Goal: Task Accomplishment & Management: Complete application form

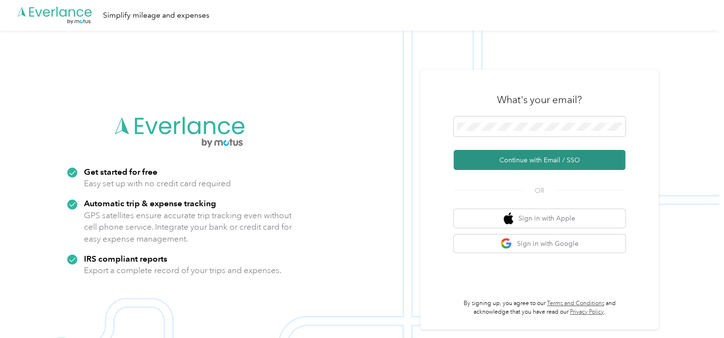
click at [535, 159] on button "Continue with Email / SSO" at bounding box center [540, 160] width 172 height 20
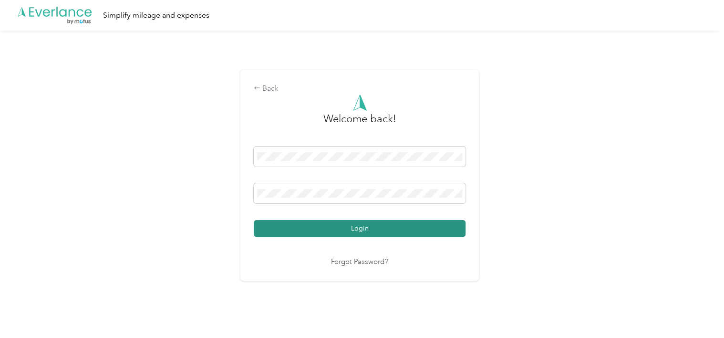
click at [363, 234] on button "Login" at bounding box center [360, 228] width 212 height 17
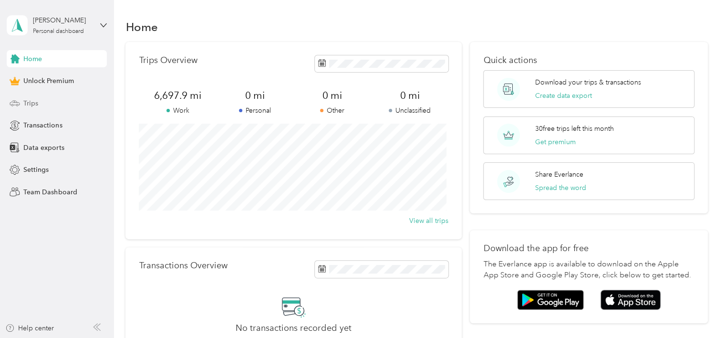
click at [28, 104] on span "Trips" at bounding box center [30, 103] width 15 height 10
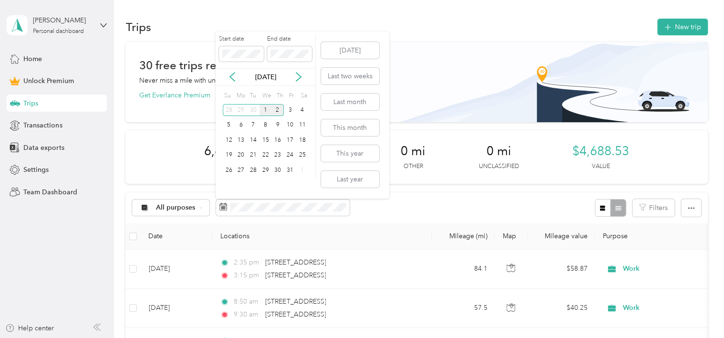
click at [264, 113] on div "1" at bounding box center [266, 110] width 12 height 12
click at [294, 172] on div "31" at bounding box center [290, 170] width 12 height 12
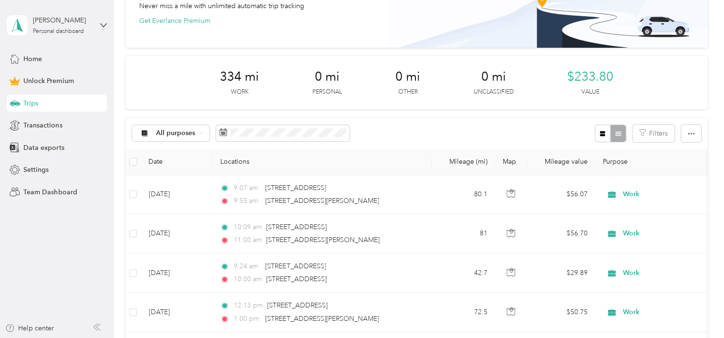
scroll to position [4, 0]
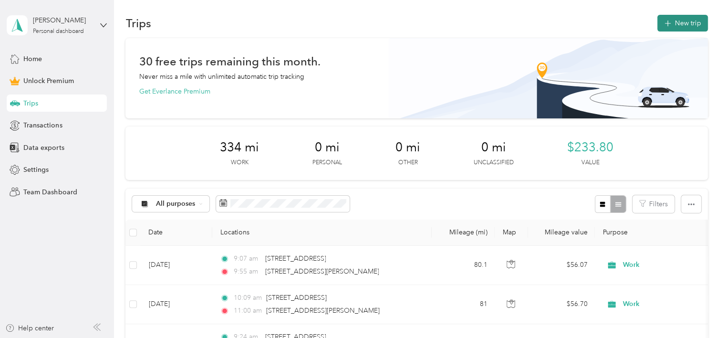
click at [685, 21] on button "New trip" at bounding box center [683, 23] width 51 height 17
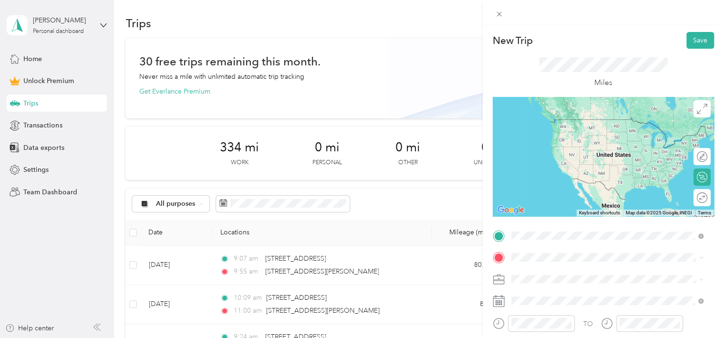
click at [583, 126] on div "7 Oak Avenue Carbondale, Pennsylvania 18407, United States" at bounding box center [608, 120] width 186 height 13
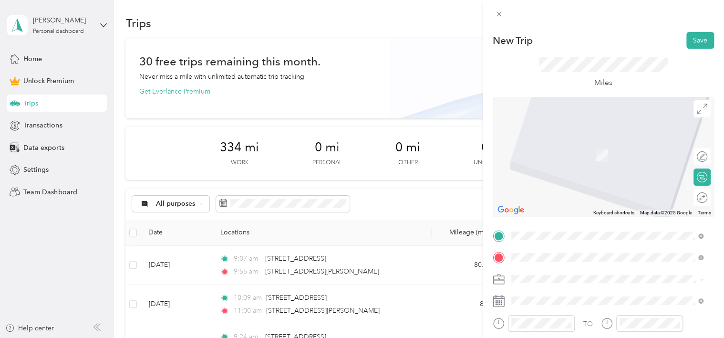
click at [555, 230] on span "495 Wyoming Street Wilkes-Barre, Pennsylvania 18705, United States" at bounding box center [614, 221] width 171 height 17
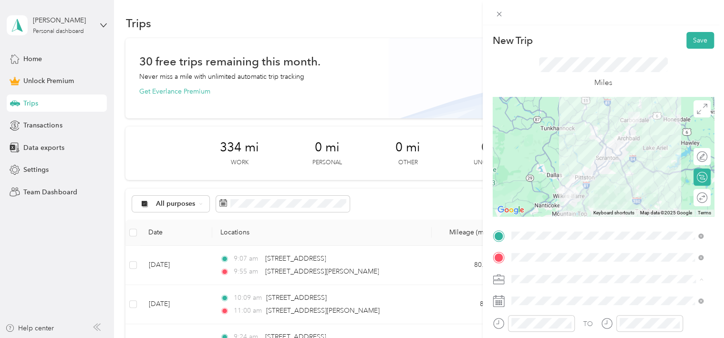
click at [525, 151] on ol "Work Personal travel Other Charity Medical Moving Commute" at bounding box center [607, 204] width 199 height 134
click at [527, 146] on div "Work" at bounding box center [608, 145] width 186 height 10
click at [693, 199] on div at bounding box center [698, 198] width 20 height 10
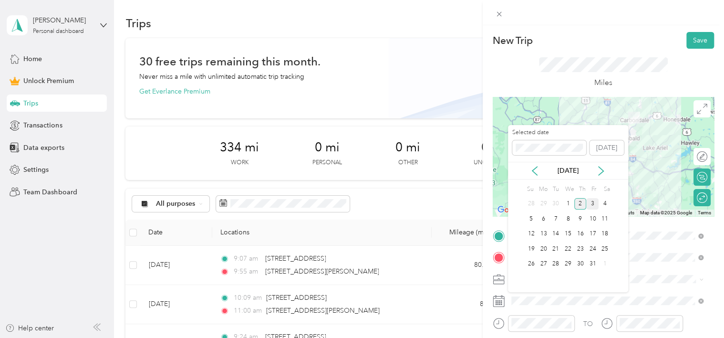
click at [589, 207] on div "3" at bounding box center [593, 204] width 12 height 12
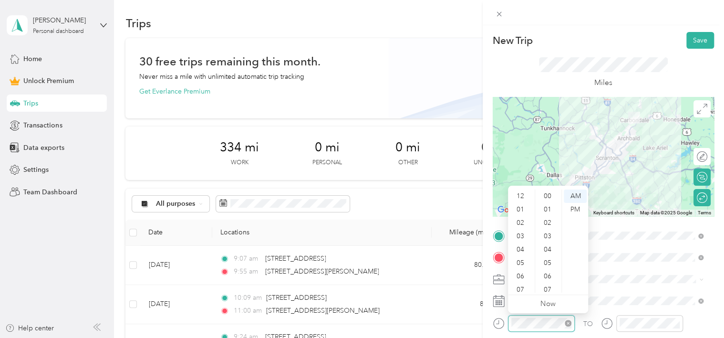
scroll to position [57, 0]
click at [521, 254] on div "09" at bounding box center [521, 258] width 23 height 13
click at [577, 196] on div "AM" at bounding box center [575, 195] width 23 height 13
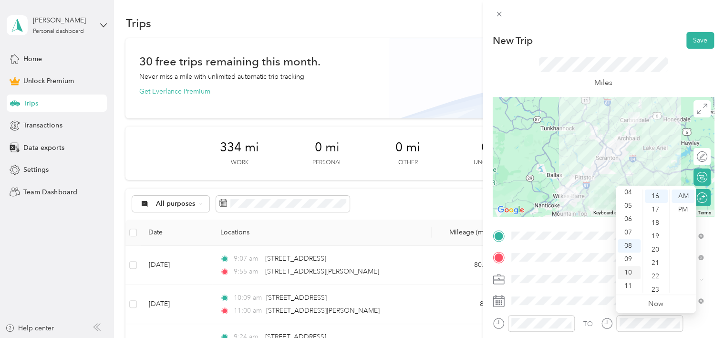
click at [627, 273] on div "10" at bounding box center [629, 272] width 23 height 13
click at [654, 196] on div "00" at bounding box center [656, 195] width 23 height 13
click at [682, 196] on div "AM" at bounding box center [683, 195] width 23 height 13
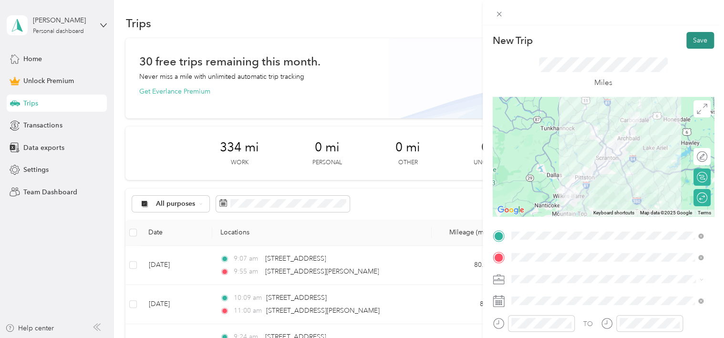
click at [703, 36] on button "Save" at bounding box center [701, 40] width 28 height 17
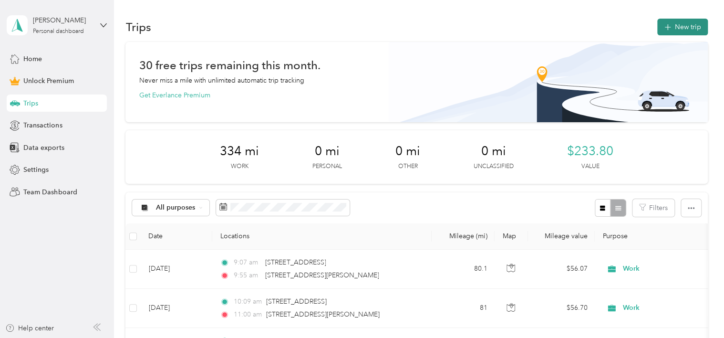
click at [677, 19] on button "New trip" at bounding box center [683, 27] width 51 height 17
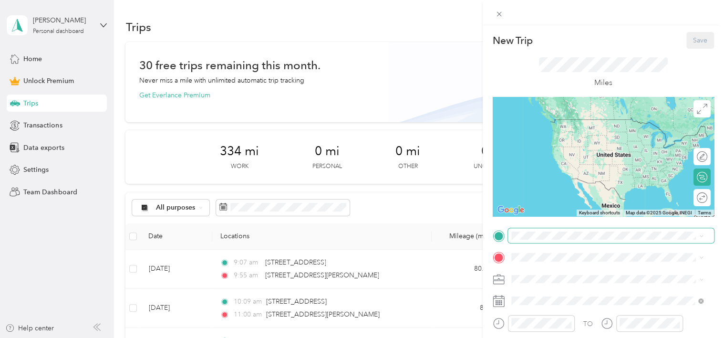
click at [529, 240] on span at bounding box center [611, 235] width 206 height 15
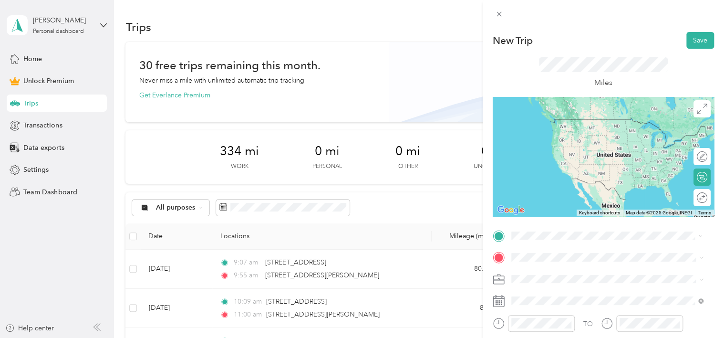
click at [572, 123] on span "7 Oak Avenue Carbondale, Pennsylvania 18407, United States" at bounding box center [576, 119] width 95 height 8
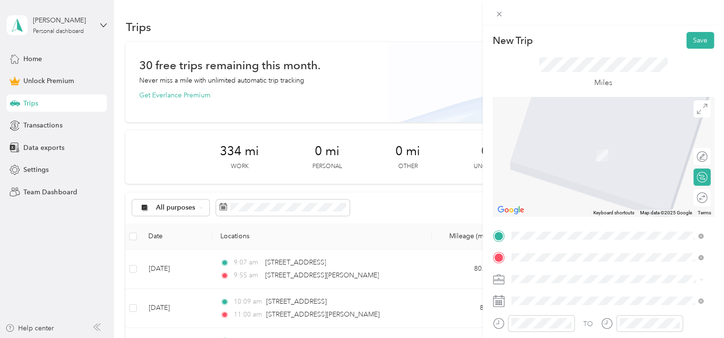
click at [577, 165] on span "315 William Street Pittston, Pennsylvania 18640, United States" at bounding box center [603, 161] width 148 height 9
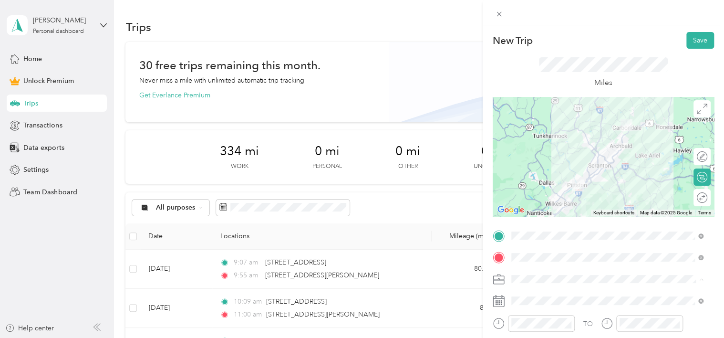
click at [521, 144] on span "Work" at bounding box center [523, 145] width 16 height 8
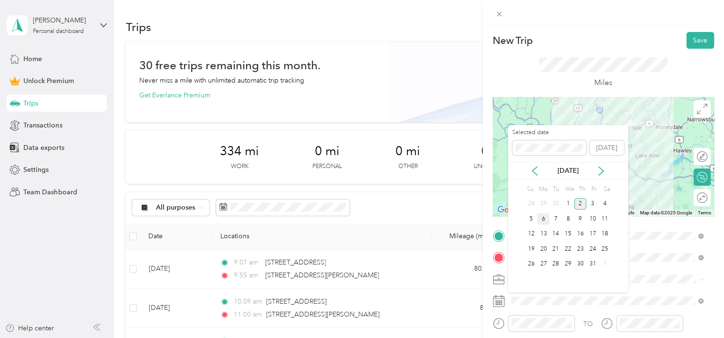
click at [545, 221] on div "6" at bounding box center [543, 219] width 12 height 12
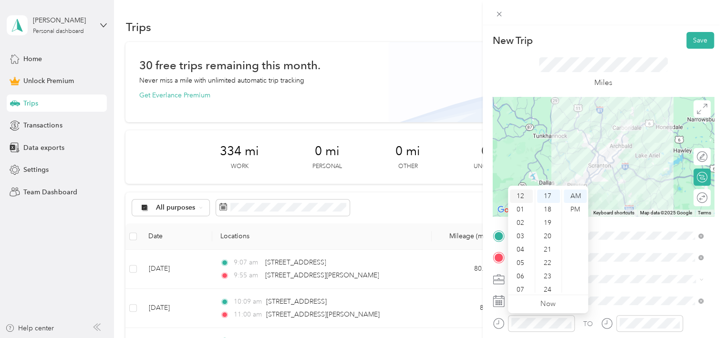
click at [521, 193] on div "12" at bounding box center [521, 195] width 23 height 13
click at [582, 206] on div "PM" at bounding box center [575, 209] width 23 height 13
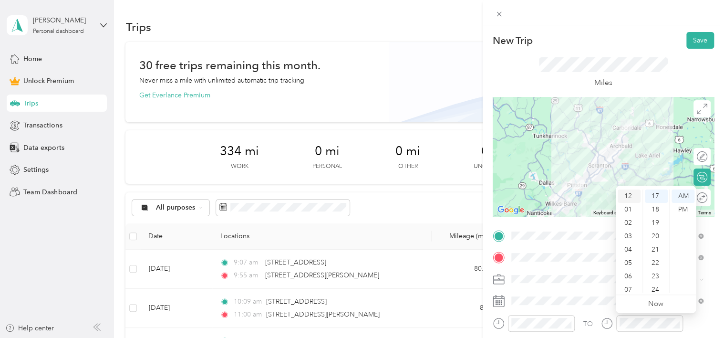
click at [626, 201] on div "12" at bounding box center [629, 195] width 23 height 13
click at [657, 230] on div "55" at bounding box center [656, 232] width 23 height 13
click at [687, 209] on div "PM" at bounding box center [683, 209] width 23 height 13
click at [692, 199] on div at bounding box center [698, 198] width 20 height 10
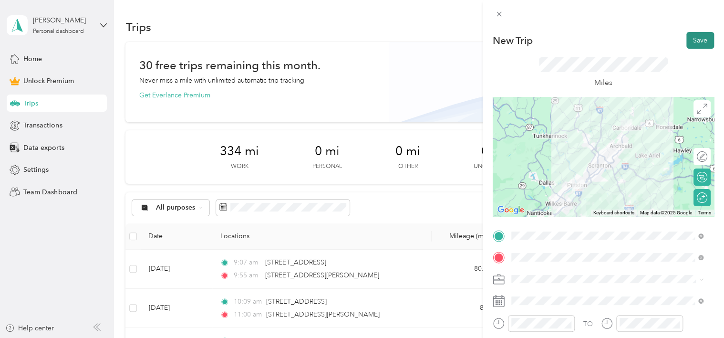
click at [703, 42] on button "Save" at bounding box center [701, 40] width 28 height 17
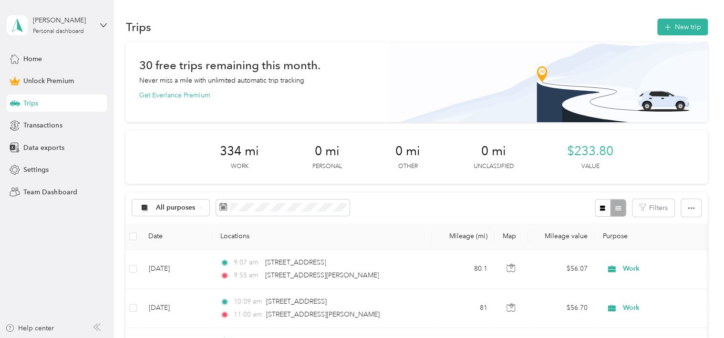
scroll to position [1, 0]
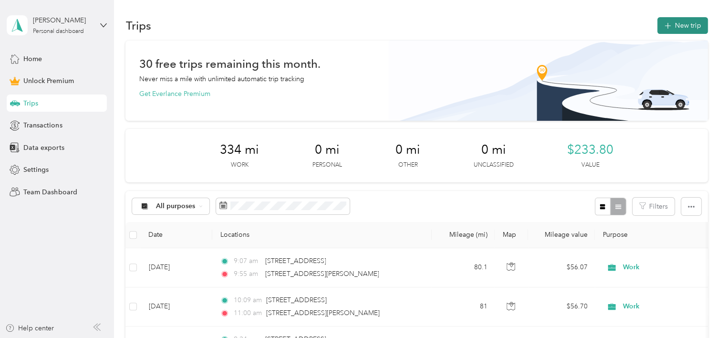
click at [682, 23] on button "New trip" at bounding box center [683, 25] width 51 height 17
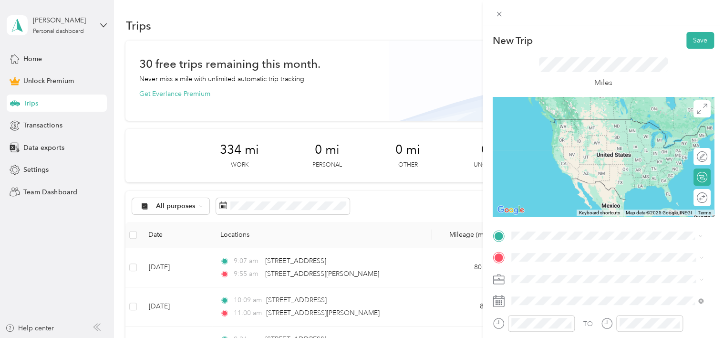
click at [565, 122] on span "7 Oak Avenue Carbondale, Pennsylvania 18407, United States" at bounding box center [576, 119] width 95 height 9
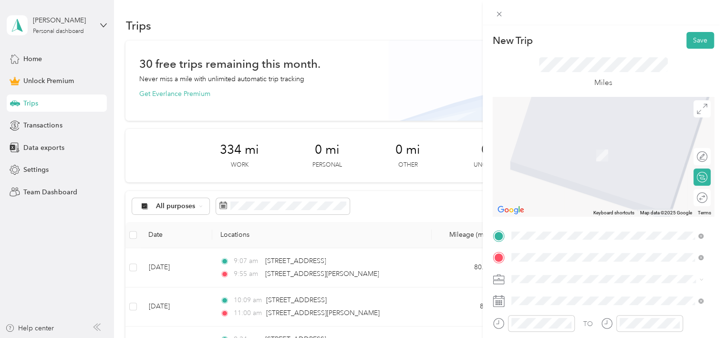
click at [580, 145] on span "173 Winter Street Pittston, Pennsylvania 18640, United States" at bounding box center [576, 141] width 95 height 9
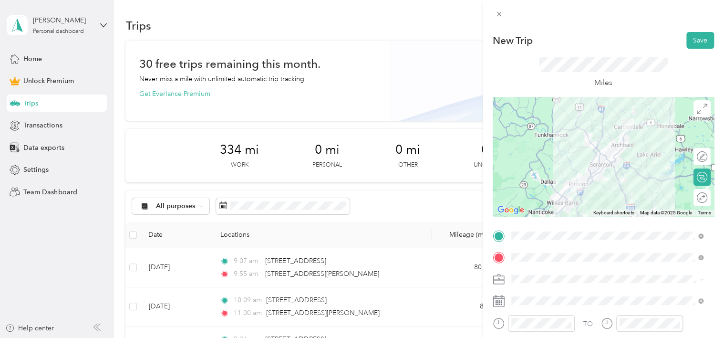
click at [531, 147] on li "Work" at bounding box center [607, 141] width 199 height 17
click at [695, 200] on div at bounding box center [698, 198] width 20 height 10
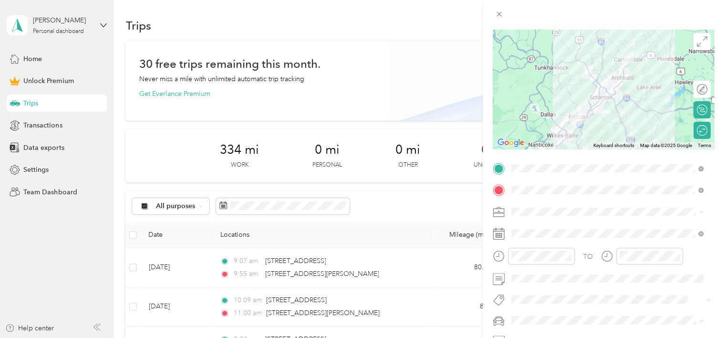
scroll to position [80, 0]
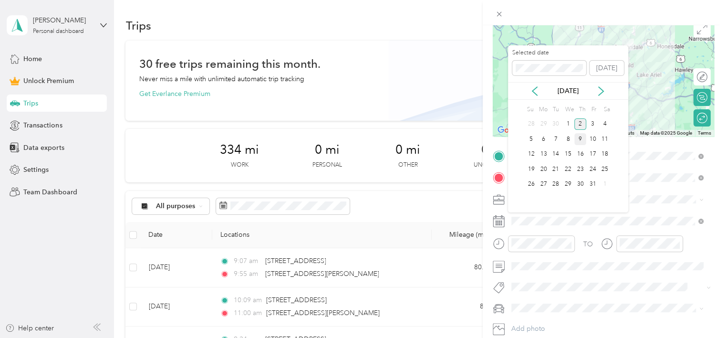
click at [582, 143] on div "9" at bounding box center [581, 139] width 12 height 12
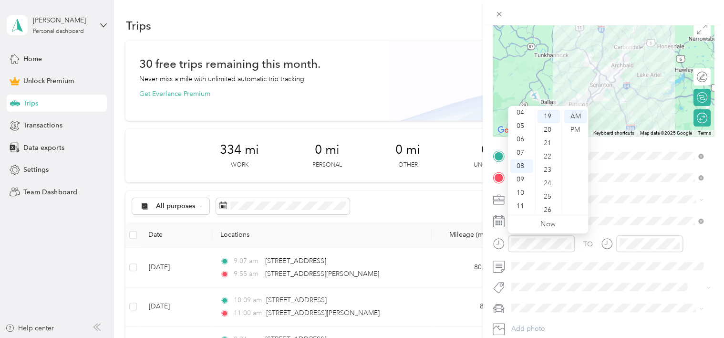
scroll to position [0, 0]
click at [521, 147] on div "02" at bounding box center [521, 142] width 23 height 13
click at [547, 169] on div "15" at bounding box center [548, 163] width 23 height 13
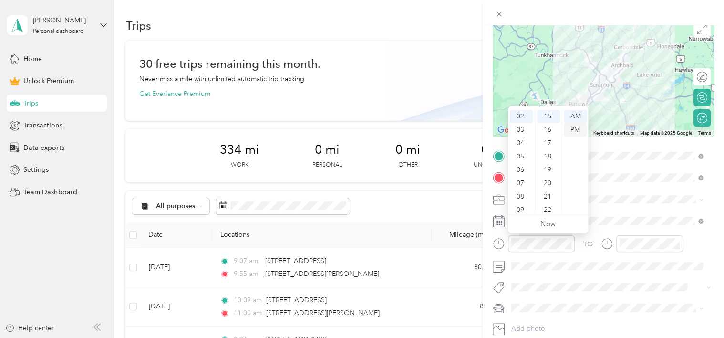
click at [573, 133] on div "PM" at bounding box center [575, 129] width 23 height 13
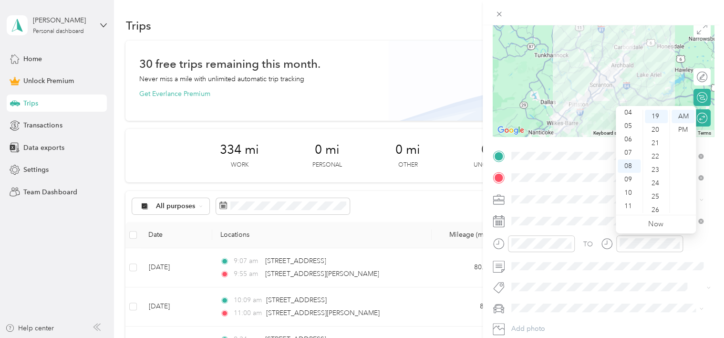
scroll to position [0, 0]
click at [630, 156] on div "03" at bounding box center [629, 156] width 23 height 13
click at [660, 118] on div "00" at bounding box center [656, 116] width 23 height 13
click at [683, 130] on div "PM" at bounding box center [683, 129] width 23 height 13
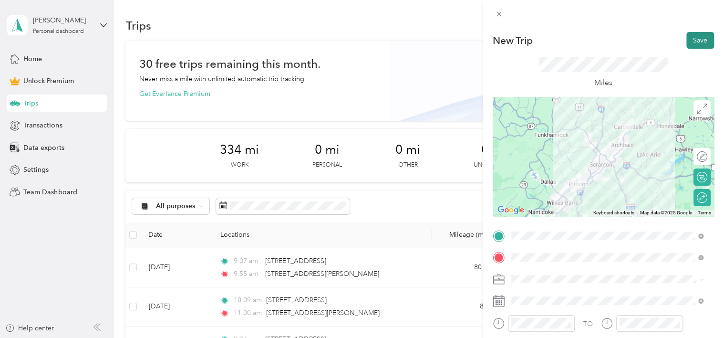
click at [696, 40] on button "Save" at bounding box center [701, 40] width 28 height 17
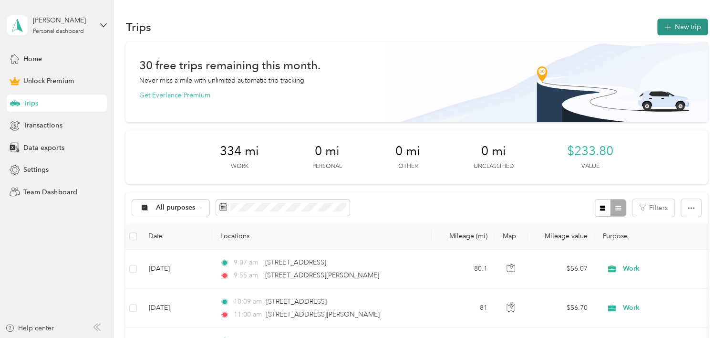
click at [682, 24] on button "New trip" at bounding box center [683, 27] width 51 height 17
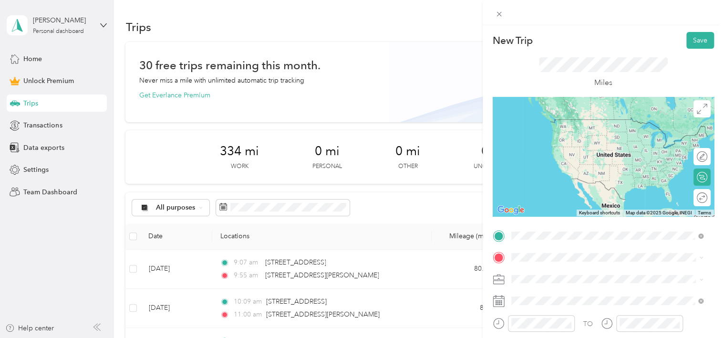
click at [569, 124] on span "7 Oak Avenue Carbondale, Pennsylvania 18407, United States" at bounding box center [576, 119] width 95 height 9
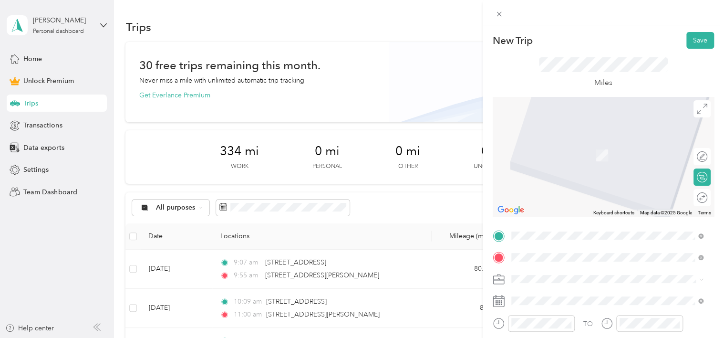
click at [585, 146] on span "560 New Street Plymouth, Pennsylvania 18651, United States" at bounding box center [576, 141] width 95 height 9
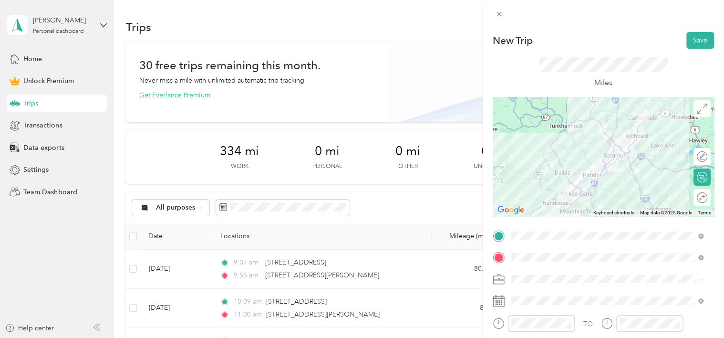
click at [529, 151] on ol "Work Personal travel Other Charity Medical Moving Commute" at bounding box center [607, 204] width 199 height 134
click at [525, 144] on span "Work" at bounding box center [523, 145] width 16 height 8
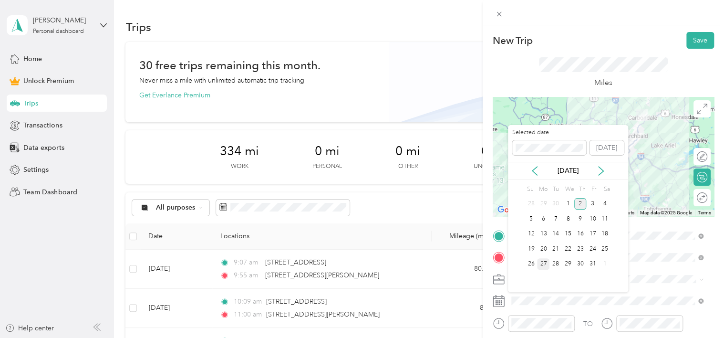
click at [544, 262] on div "27" at bounding box center [543, 264] width 12 height 12
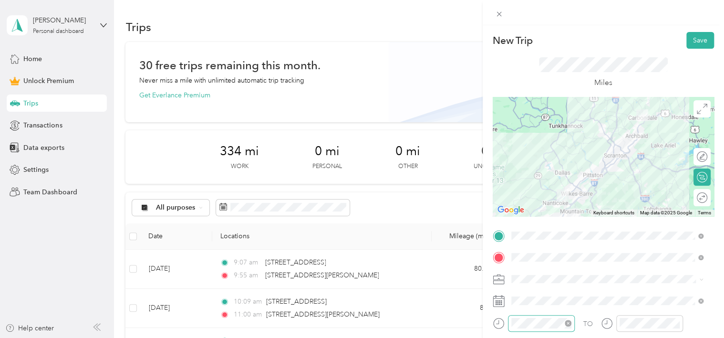
click at [538, 317] on div at bounding box center [541, 323] width 67 height 17
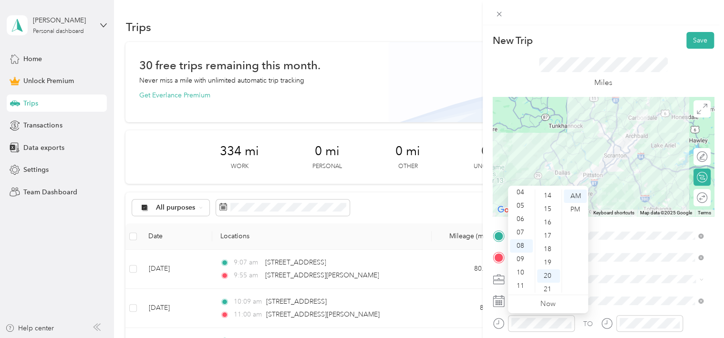
scroll to position [143, 0]
click at [553, 222] on div "13" at bounding box center [548, 226] width 23 height 13
click at [573, 197] on div "AM" at bounding box center [575, 195] width 23 height 13
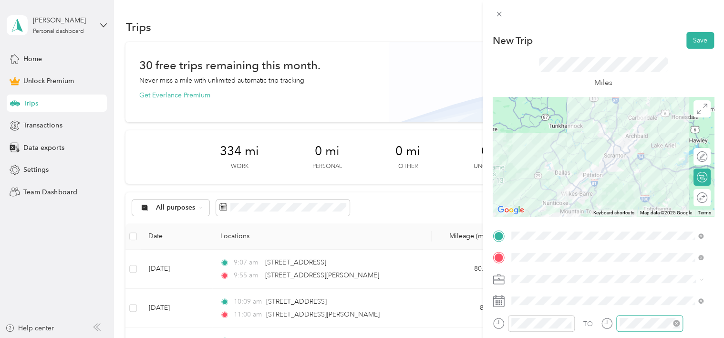
click at [654, 328] on div at bounding box center [650, 323] width 67 height 17
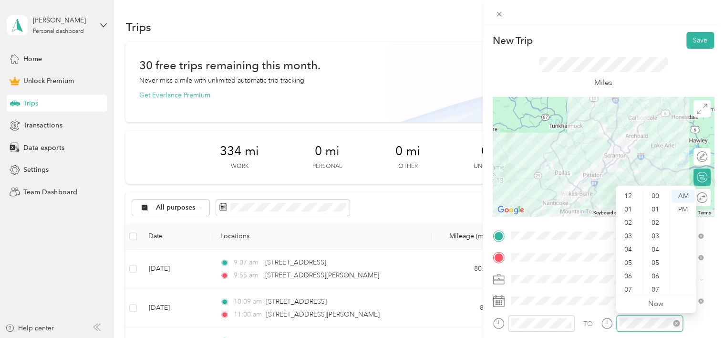
scroll to position [57, 0]
click at [622, 261] on div "09" at bounding box center [629, 258] width 23 height 13
click at [654, 197] on div "00" at bounding box center [656, 195] width 23 height 13
click at [682, 195] on div "AM" at bounding box center [683, 195] width 23 height 13
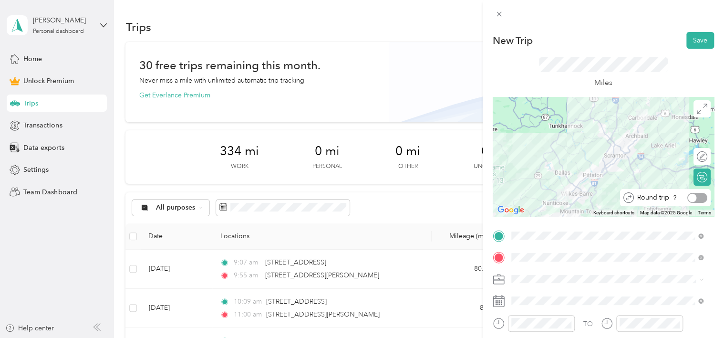
click at [695, 200] on div at bounding box center [698, 198] width 20 height 10
click at [696, 37] on button "Save" at bounding box center [701, 40] width 28 height 17
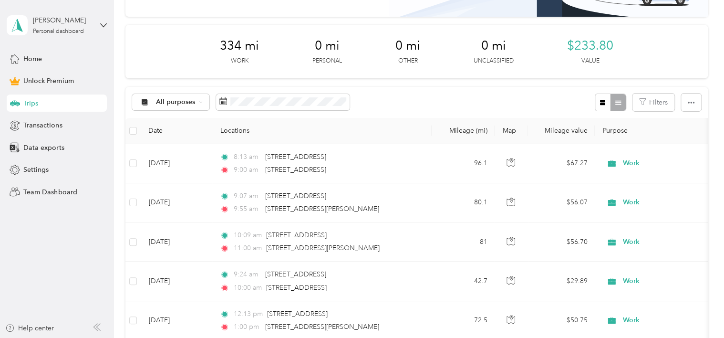
scroll to position [74, 0]
